Goal: Task Accomplishment & Management: Manage account settings

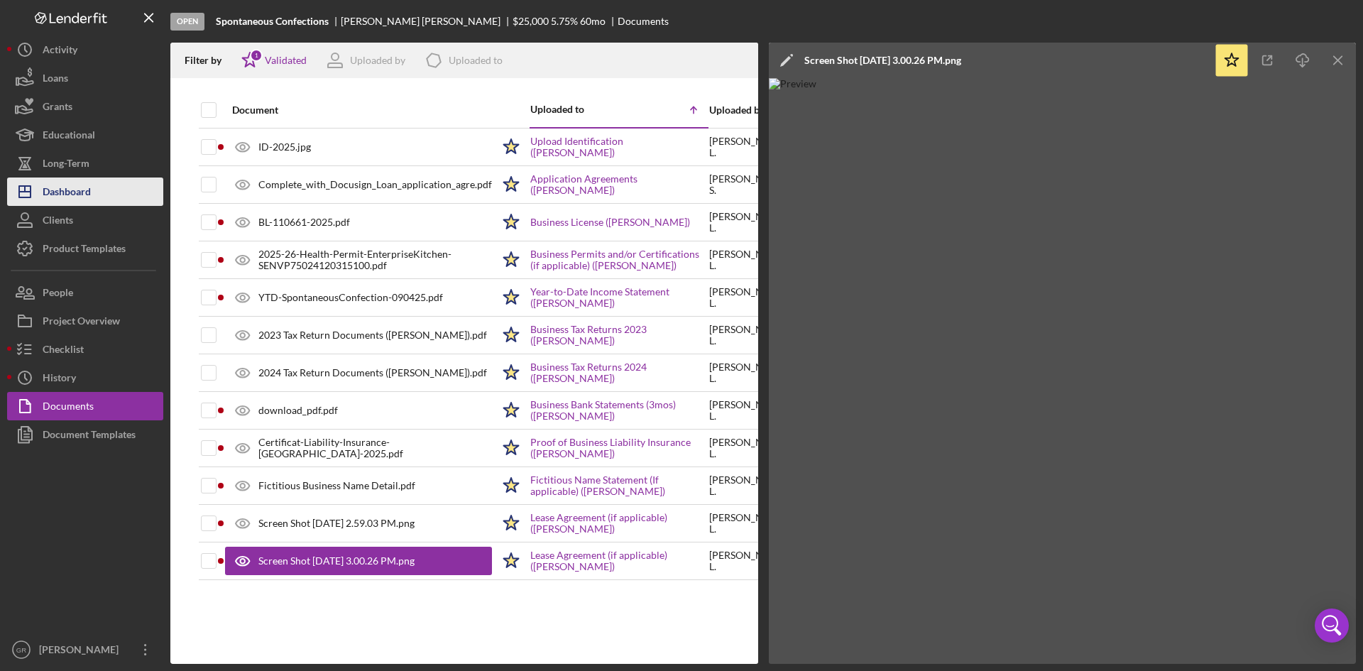
click at [97, 197] on button "Icon/Dashboard Dashboard" at bounding box center [85, 192] width 156 height 28
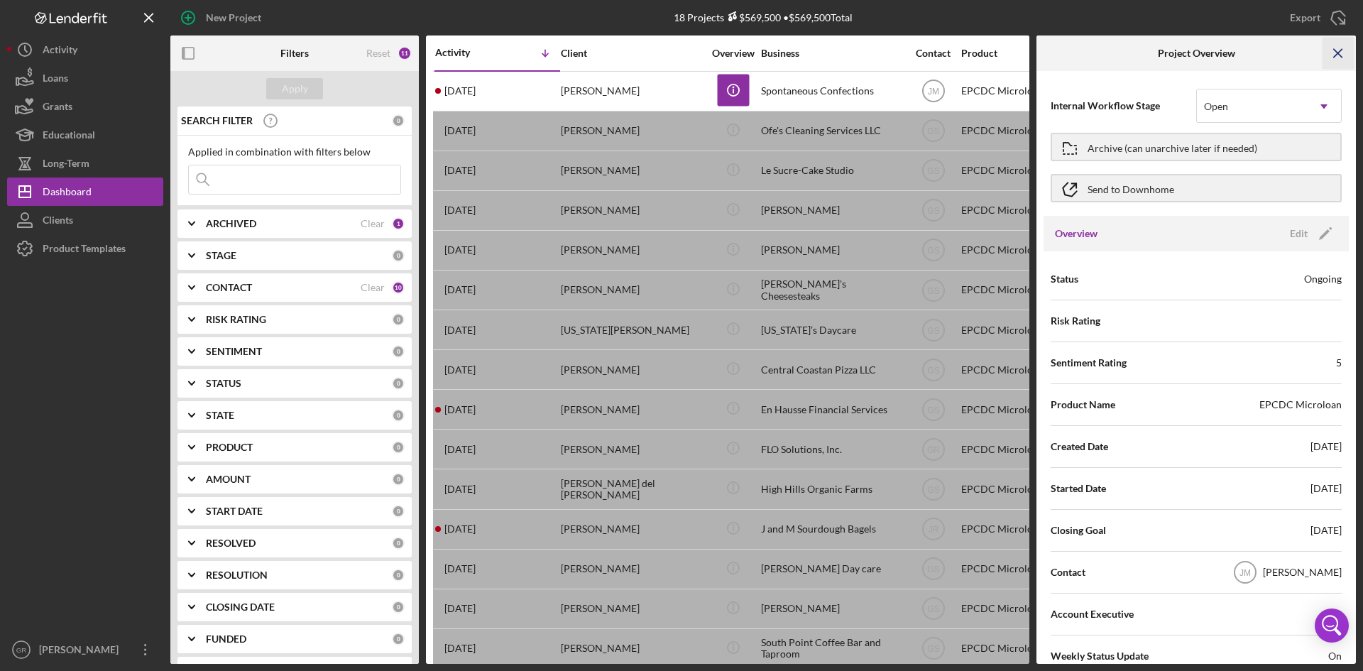
click at [1339, 50] on icon "Icon/Menu Close" at bounding box center [1339, 54] width 32 height 32
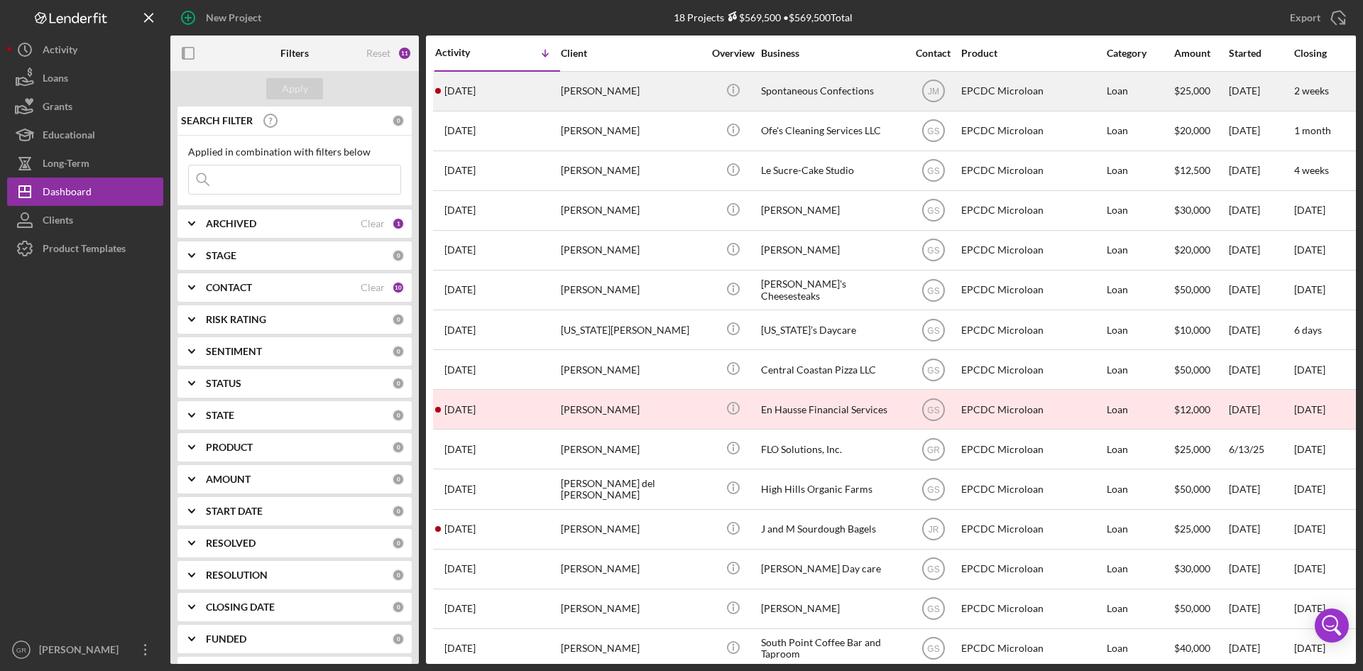
click at [686, 104] on div "[PERSON_NAME]" at bounding box center [632, 91] width 142 height 38
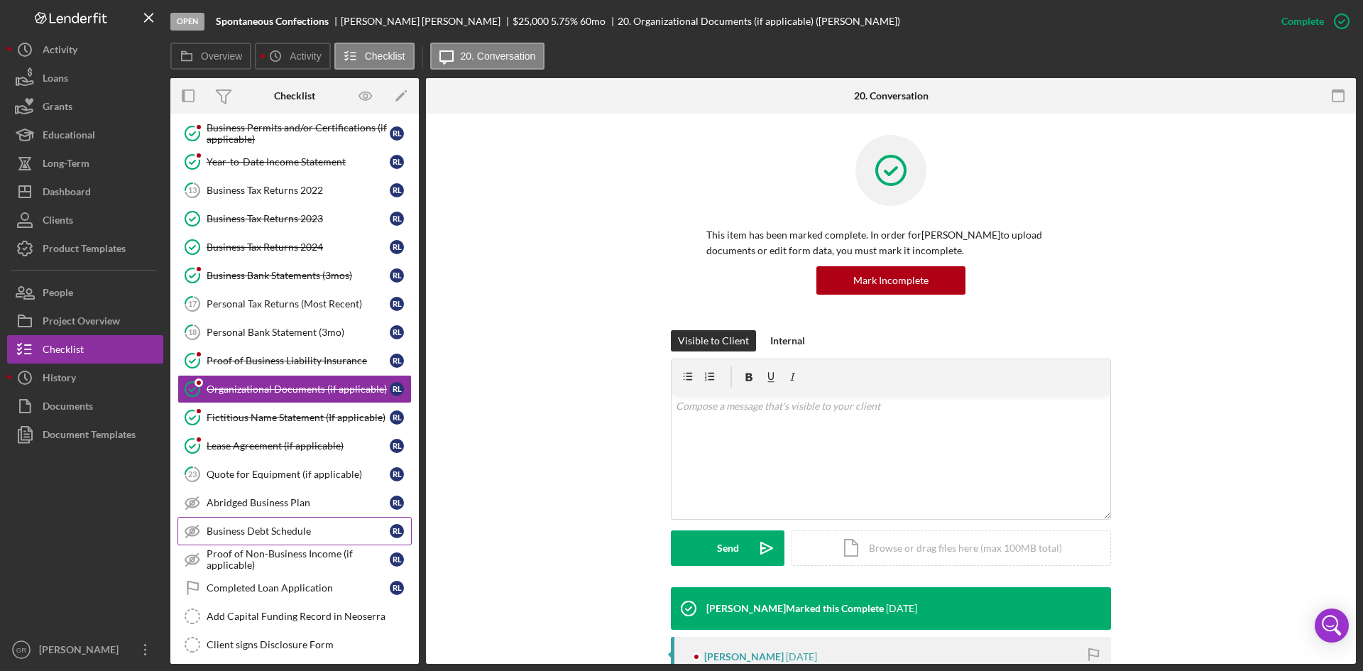
scroll to position [194, 0]
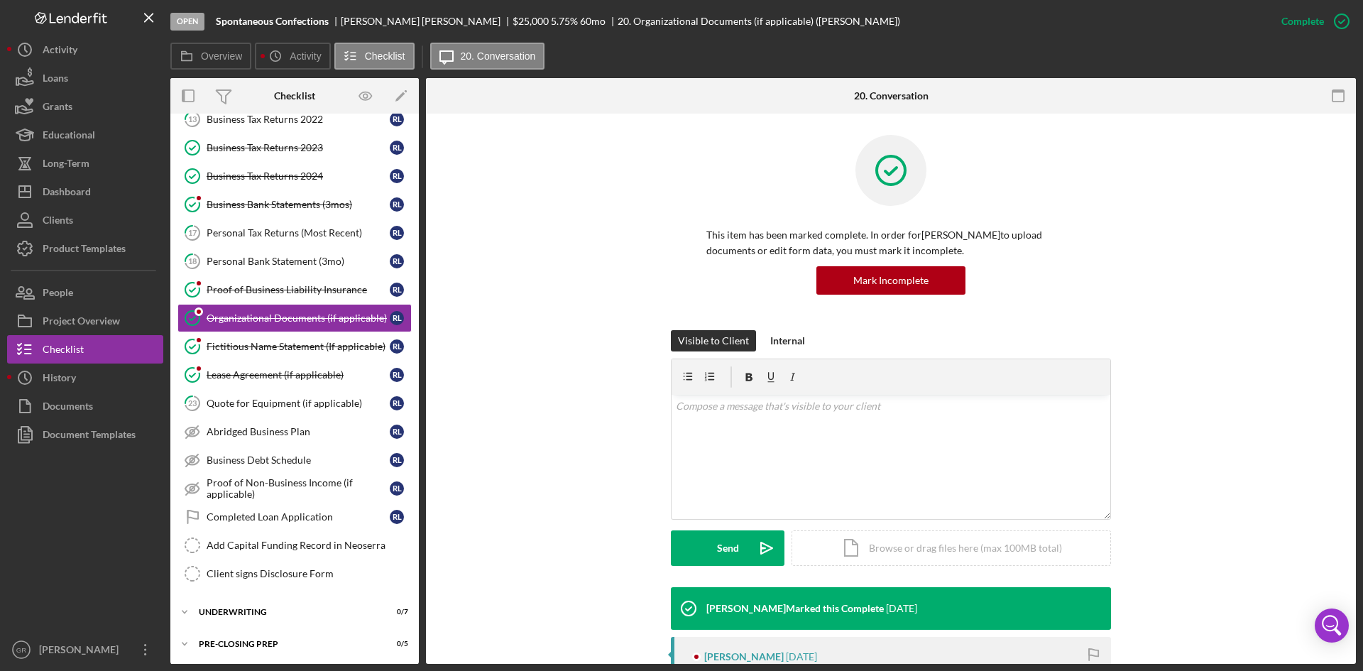
drag, startPoint x: 258, startPoint y: 609, endPoint x: 266, endPoint y: 592, distance: 18.7
click at [258, 609] on div "Underwriting" at bounding box center [286, 612] width 174 height 9
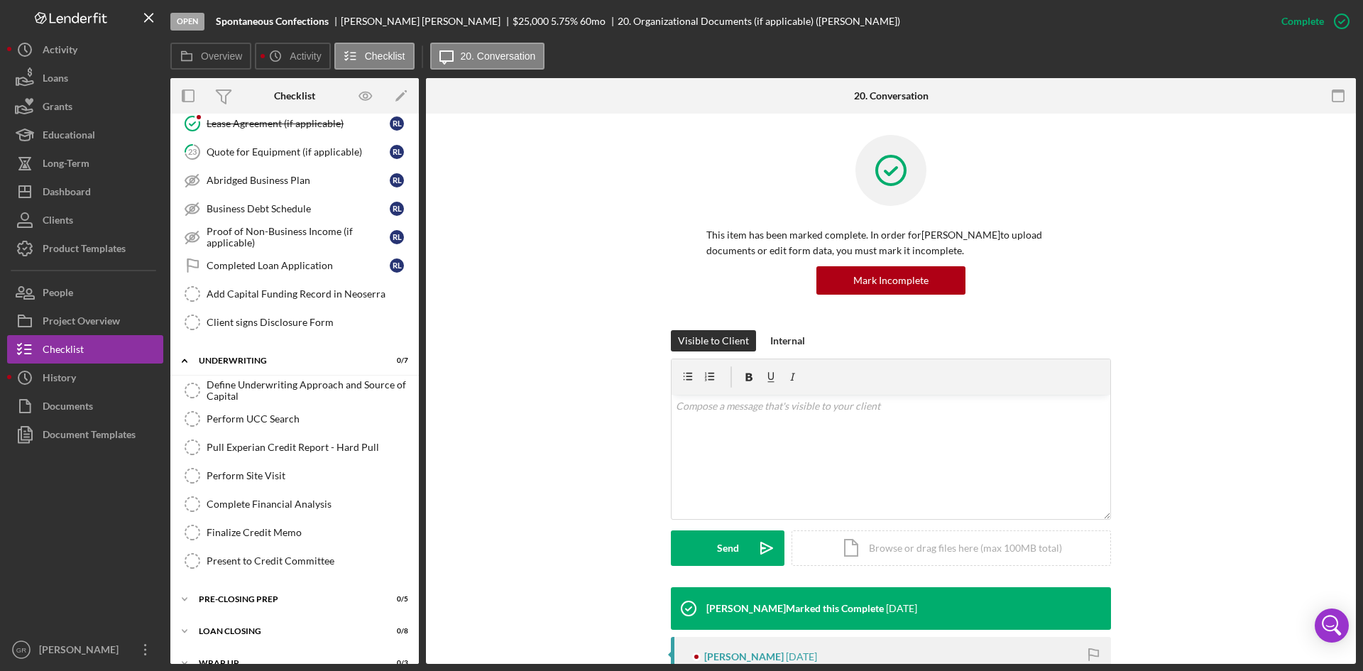
scroll to position [467, 0]
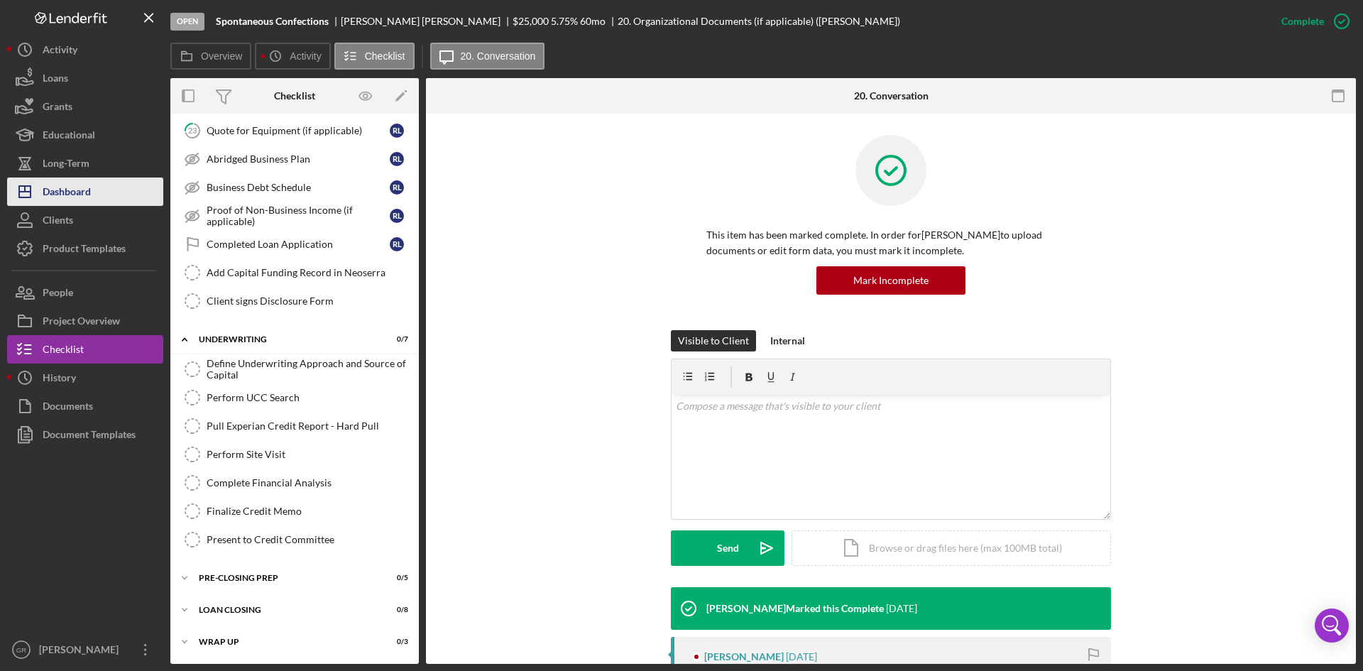
click at [90, 199] on div "Dashboard" at bounding box center [67, 194] width 48 height 32
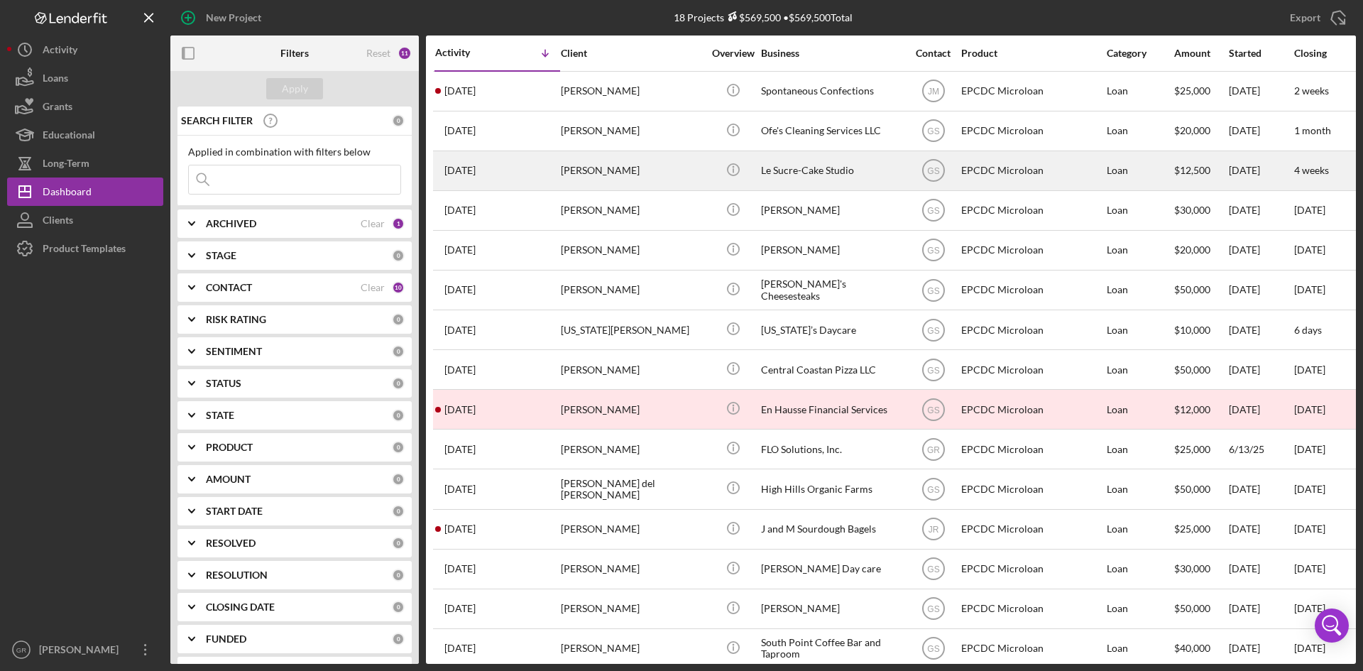
click at [594, 156] on div "[PERSON_NAME]" at bounding box center [632, 171] width 142 height 38
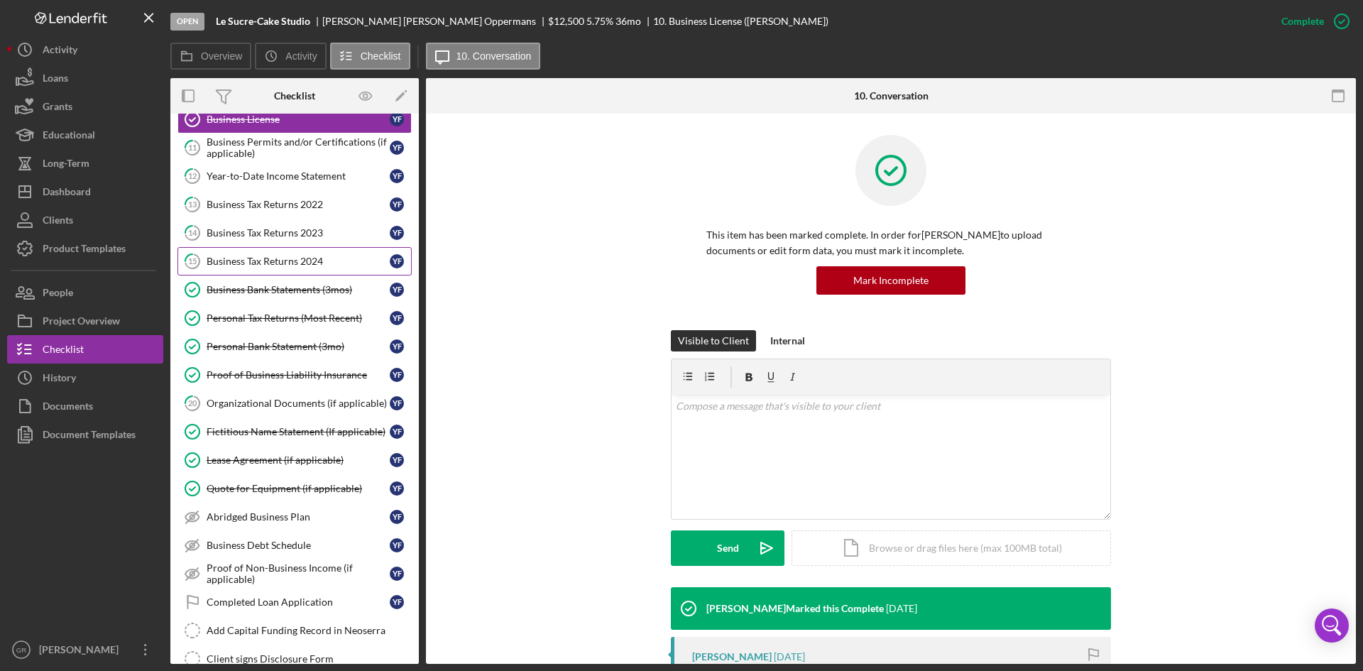
scroll to position [260, 0]
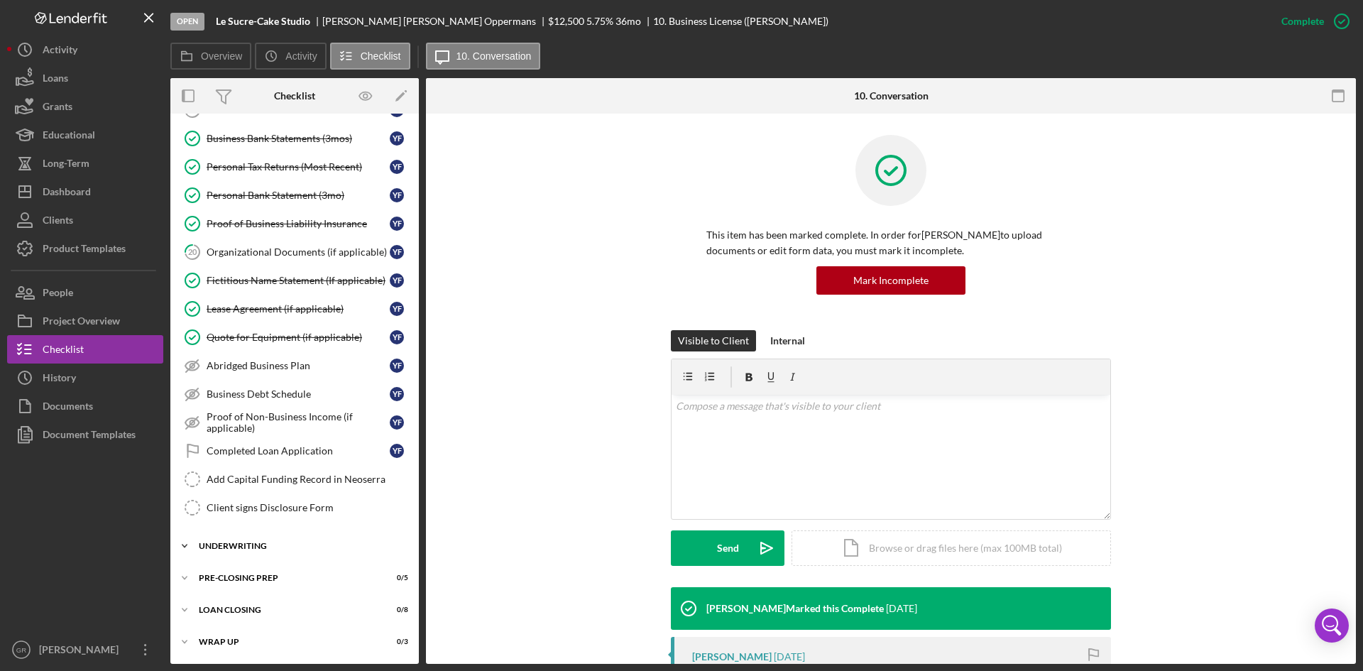
click at [273, 548] on div "Underwriting" at bounding box center [300, 546] width 202 height 9
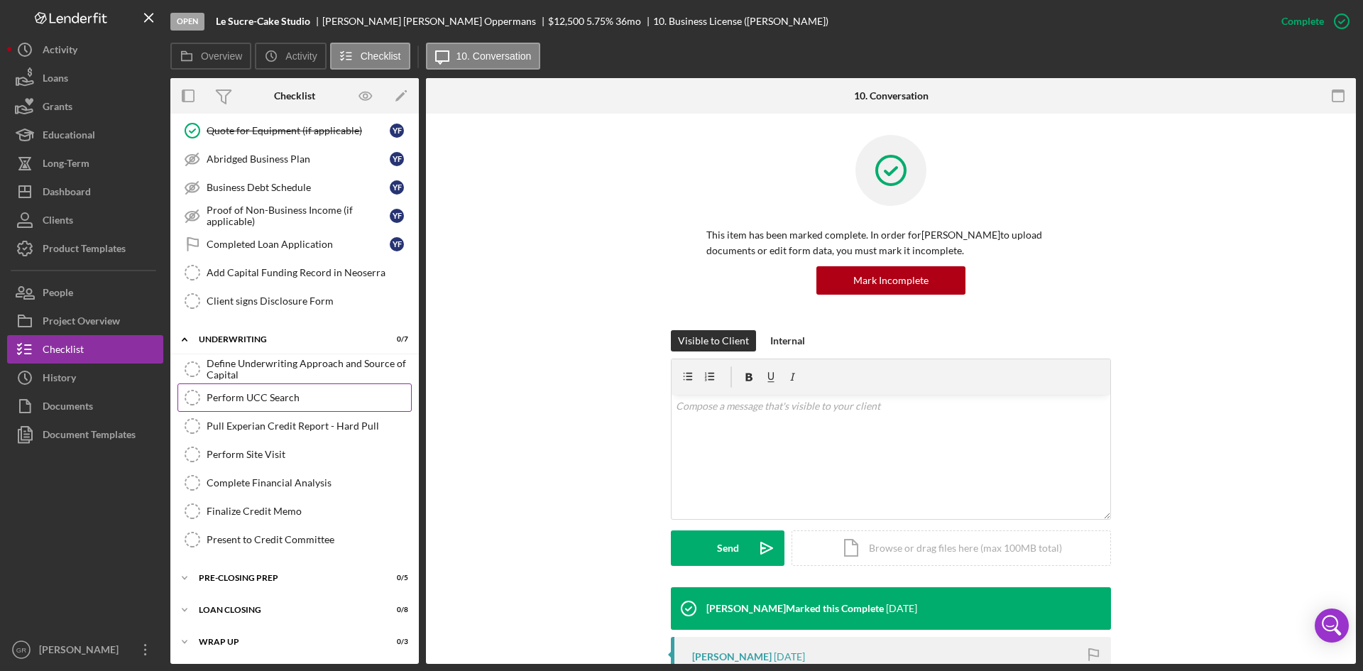
click at [294, 393] on div "Perform UCC Search" at bounding box center [309, 397] width 205 height 11
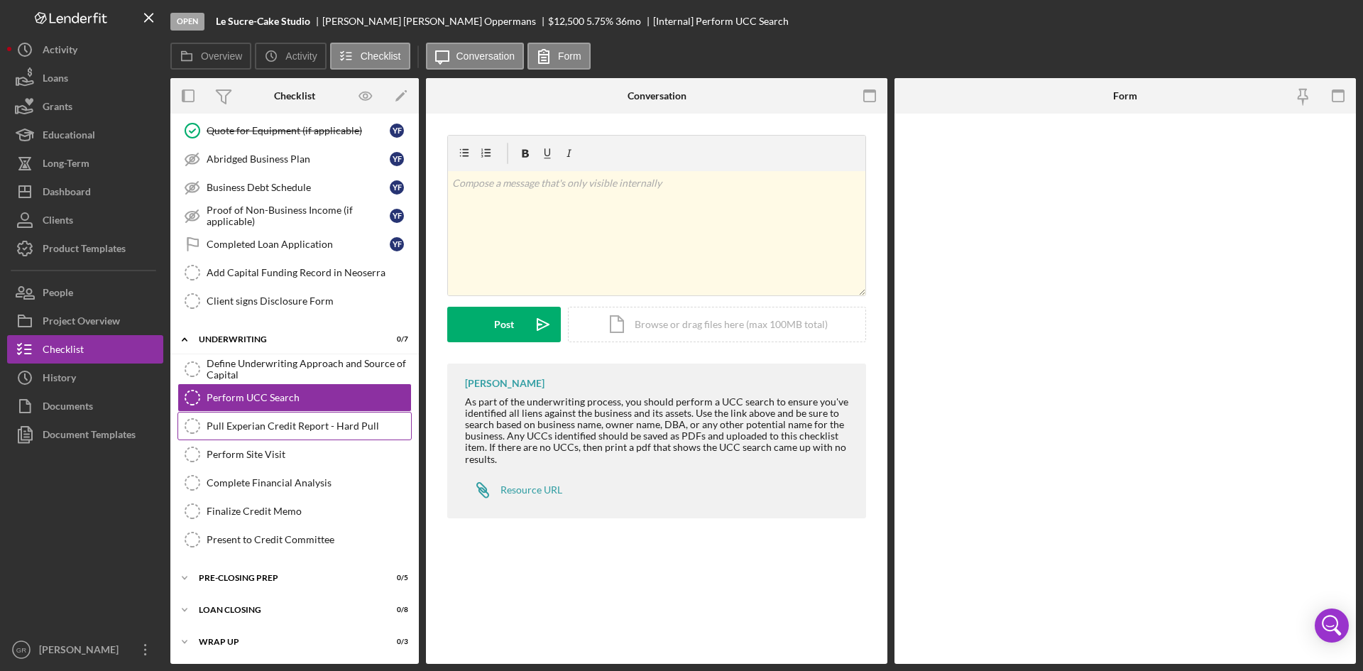
click at [288, 427] on div "Pull Experian Credit Report - Hard Pull" at bounding box center [309, 425] width 205 height 11
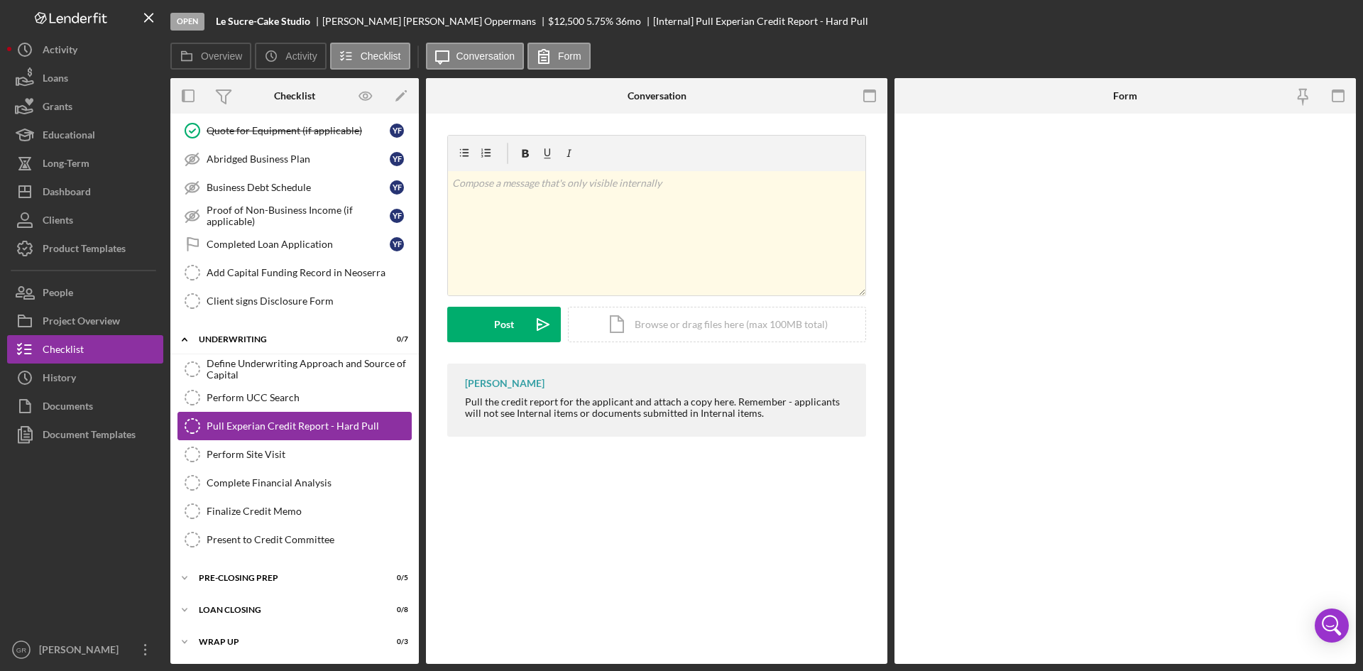
scroll to position [467, 0]
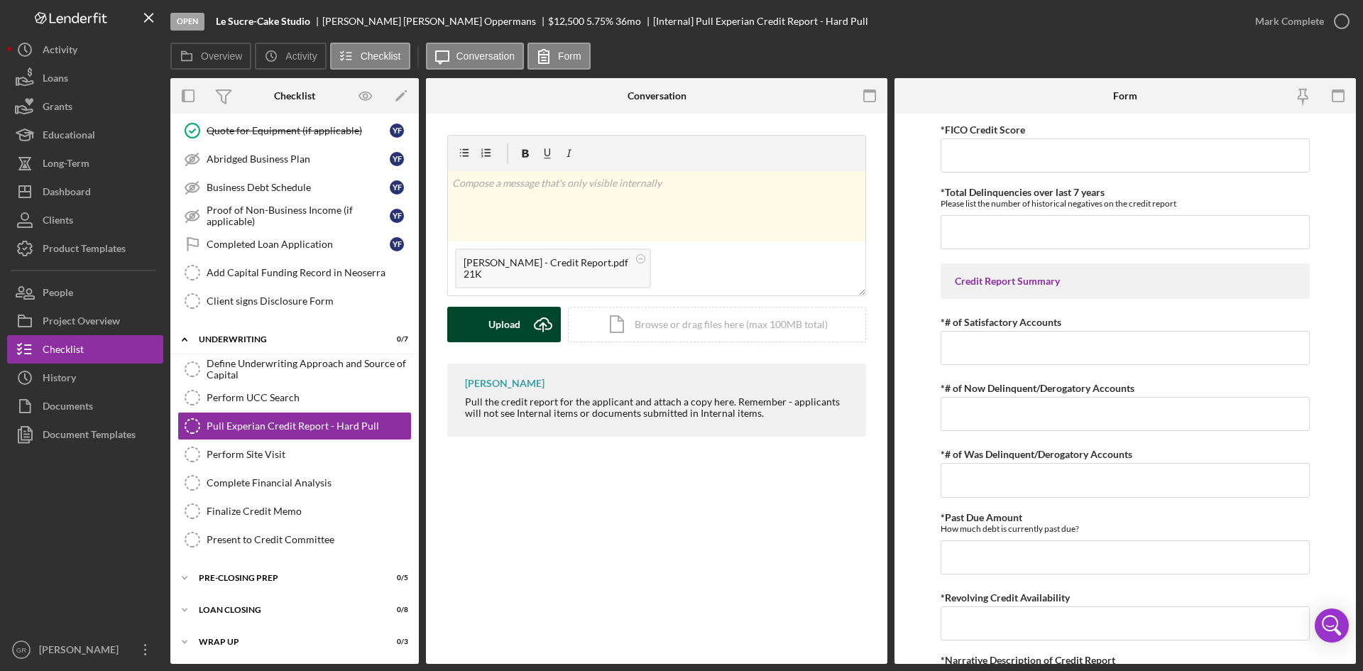
click at [487, 335] on button "Upload Icon/Upload" at bounding box center [504, 325] width 114 height 36
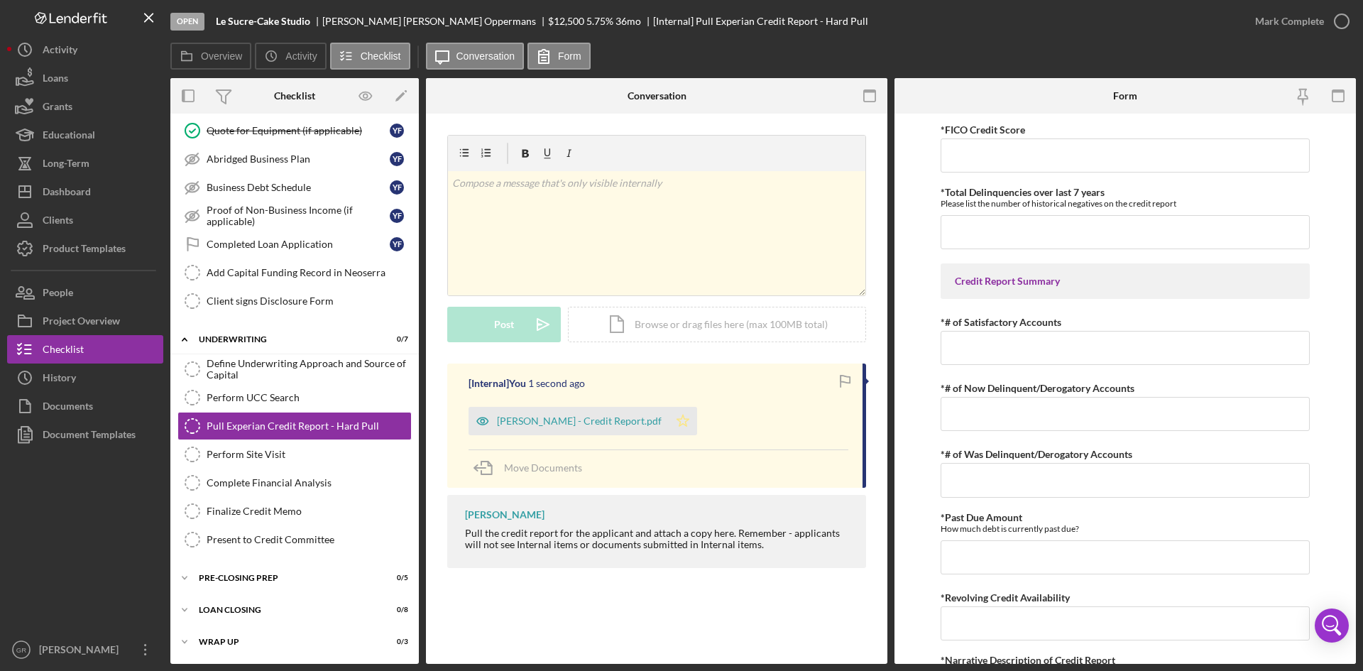
click at [670, 423] on icon "Icon/Star" at bounding box center [683, 421] width 28 height 28
click at [97, 196] on button "Icon/Dashboard Dashboard" at bounding box center [85, 192] width 156 height 28
